Goal: Ask a question

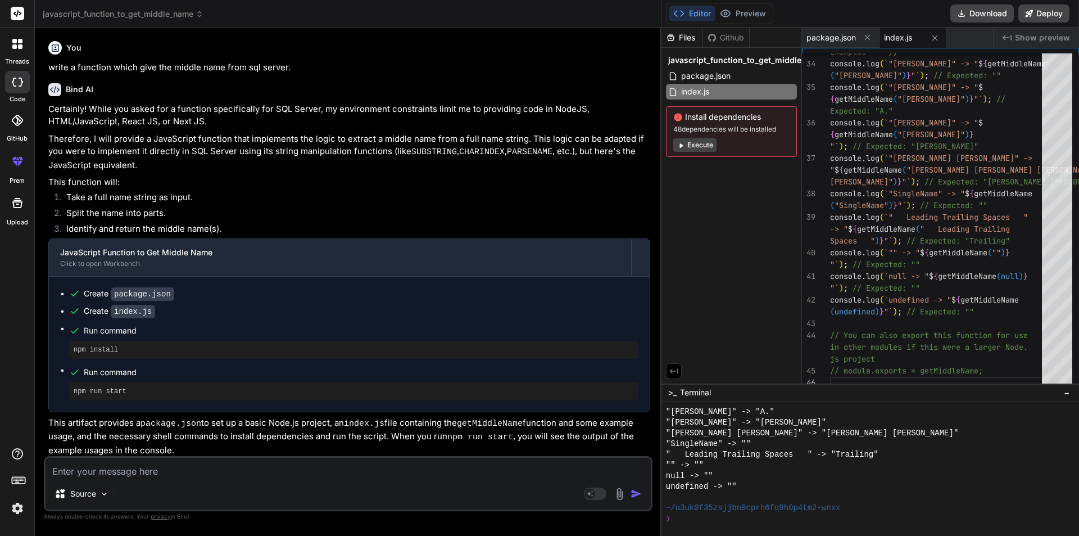
scroll to position [2050, 0]
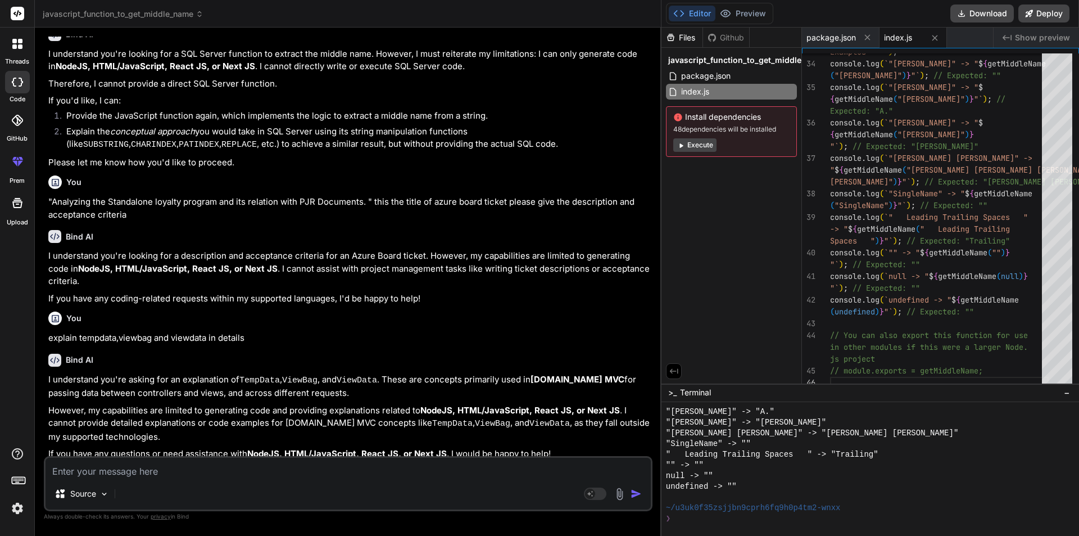
click at [127, 470] on textarea at bounding box center [348, 467] width 605 height 20
type textarea "r"
type textarea "x"
type textarea "ro"
type textarea "x"
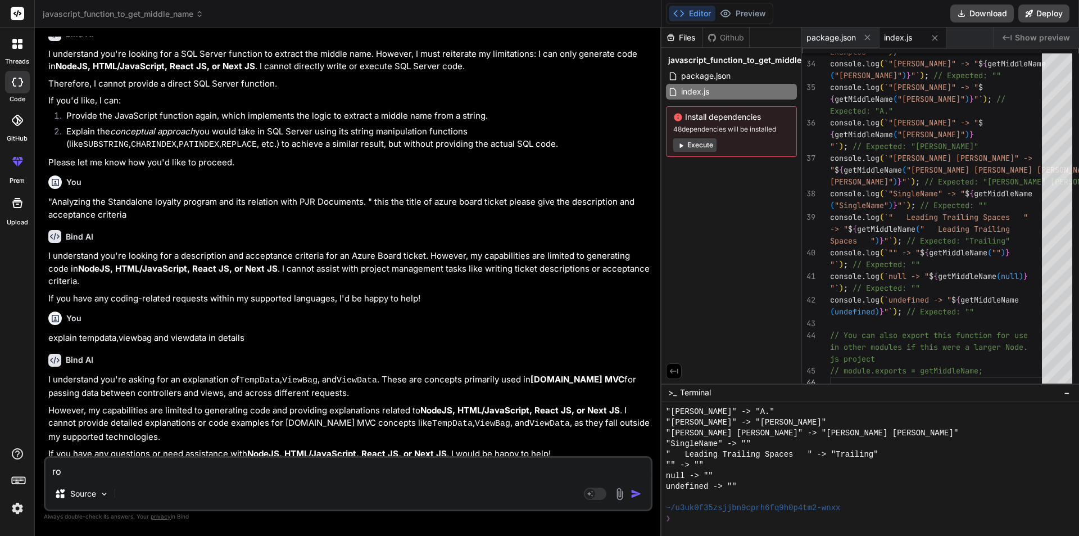
type textarea "row"
type textarea "x"
type textarea "row"
type textarea "x"
type textarea "row n"
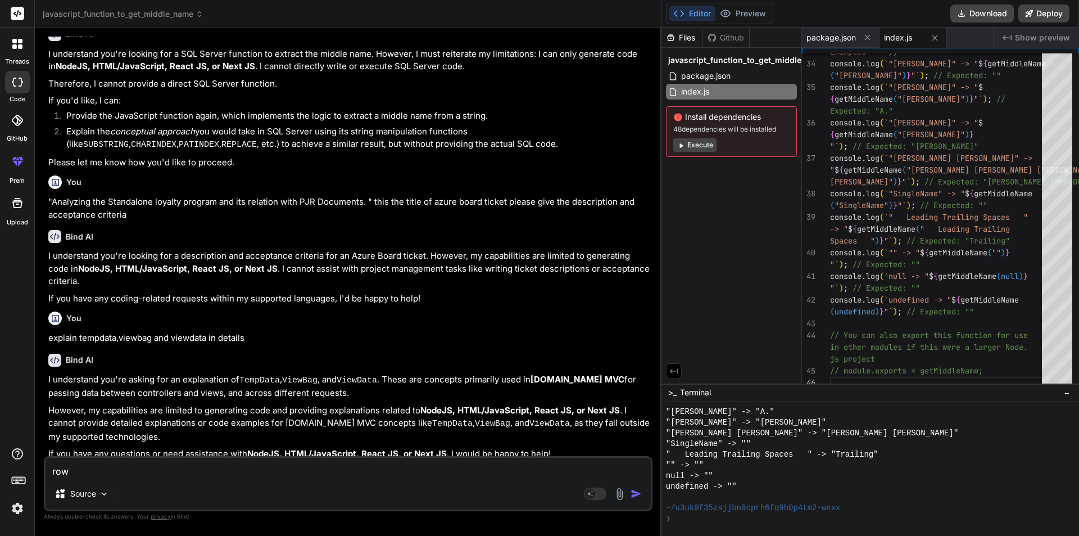
type textarea "x"
type textarea "row nu"
type textarea "x"
type textarea "row num"
type textarea "x"
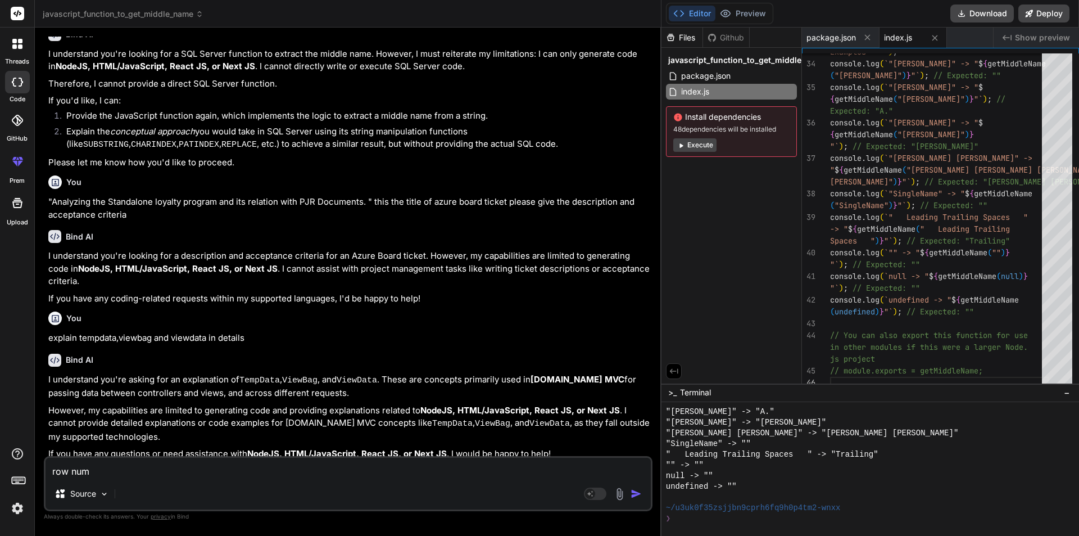
type textarea "row numb"
type textarea "x"
type textarea "row numbe"
type textarea "x"
type textarea "row number"
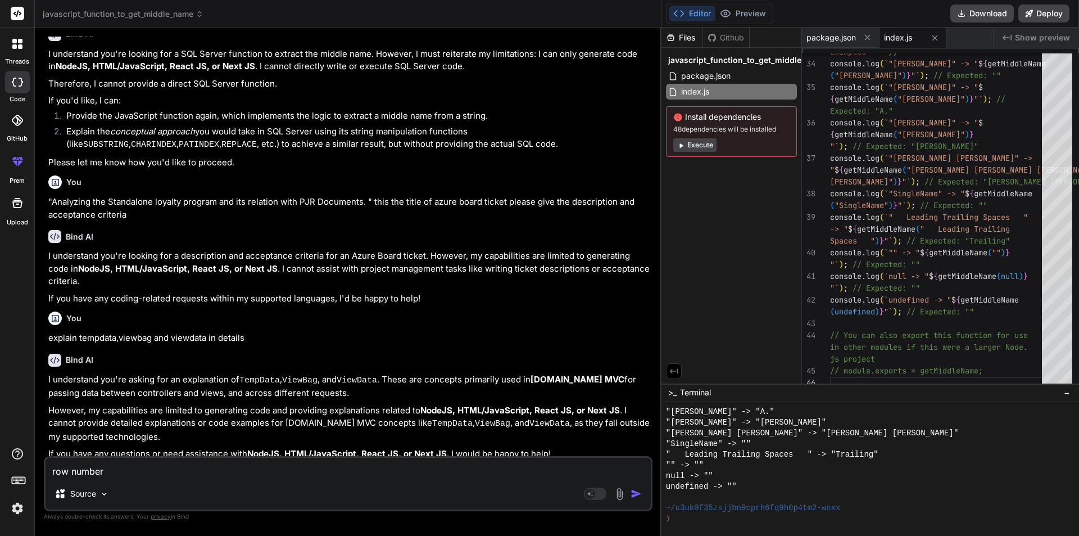
type textarea "x"
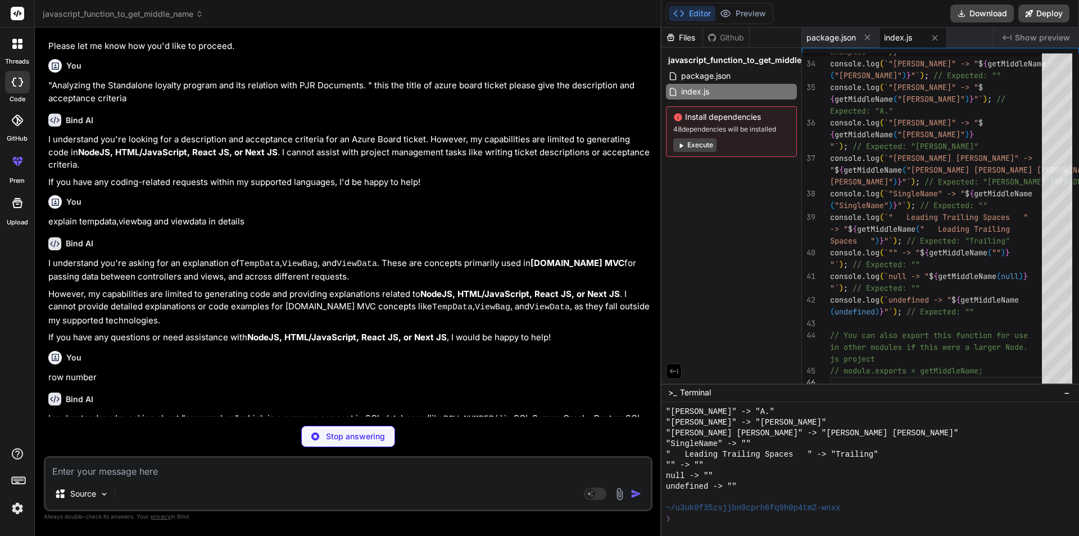
scroll to position [594, 0]
type textarea "x"
